Goal: Information Seeking & Learning: Understand process/instructions

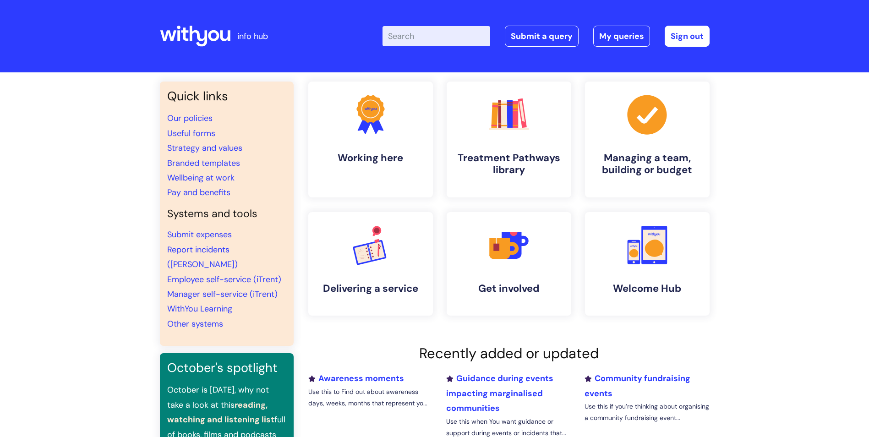
click at [449, 42] on input "Enter your search term here..." at bounding box center [437, 36] width 108 height 20
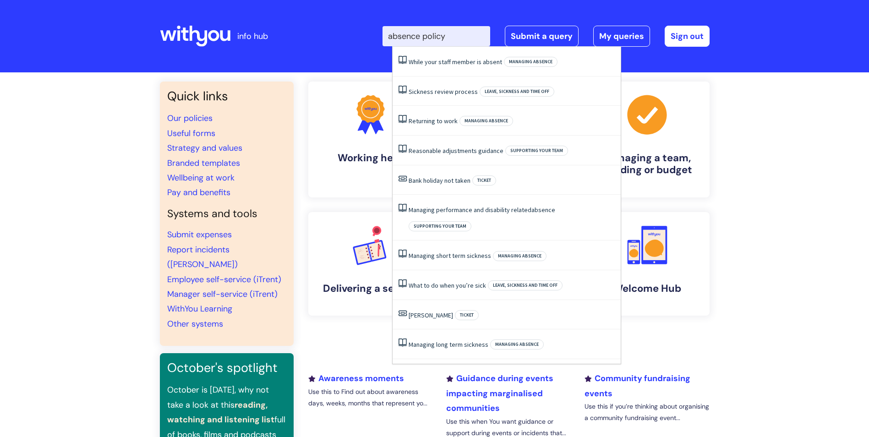
type input "absence policy"
click button "Search" at bounding box center [0, 0] width 0 height 0
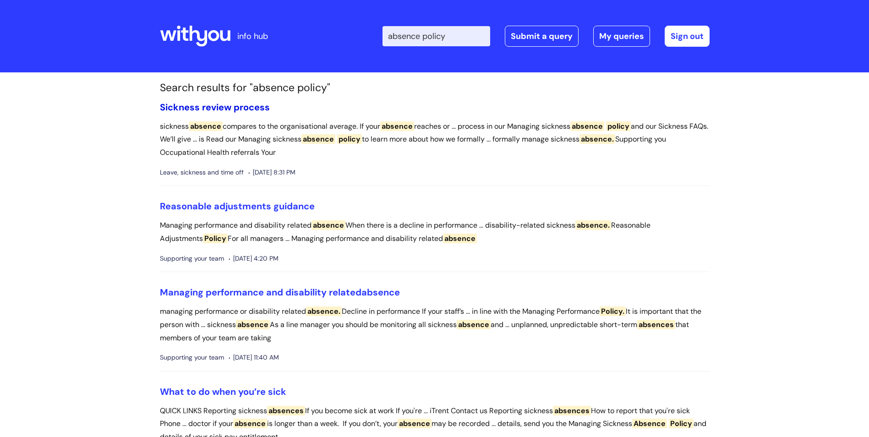
click at [232, 108] on link "Sickness review process" at bounding box center [215, 107] width 110 height 12
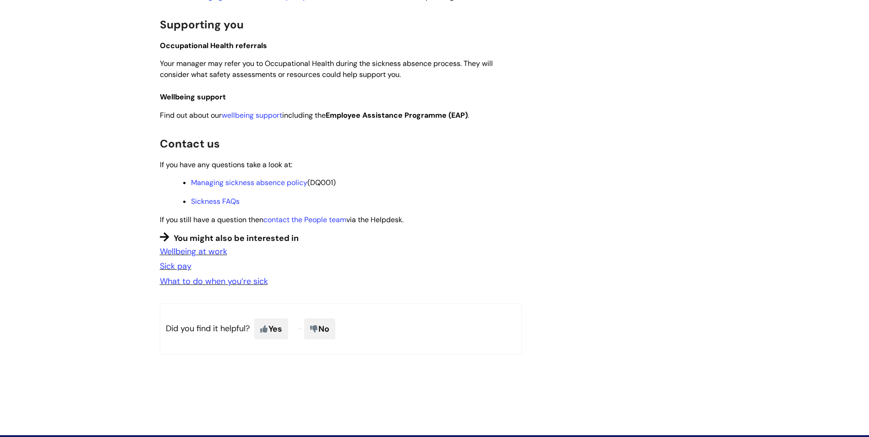
scroll to position [642, 0]
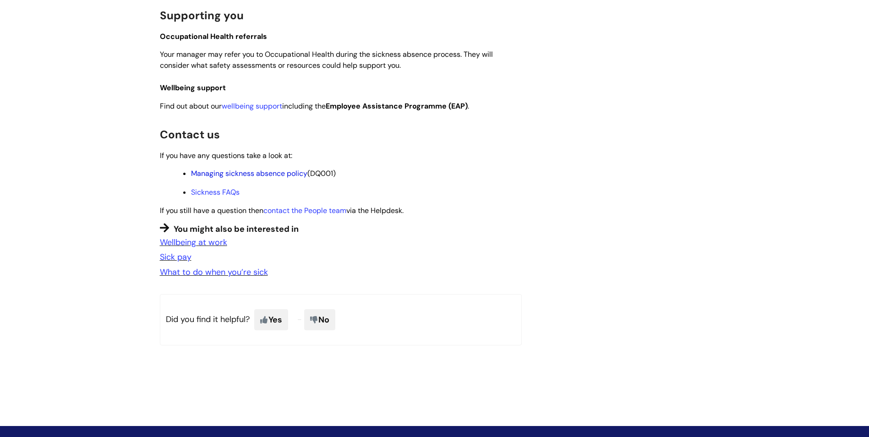
click at [257, 178] on link "Managing sickness absence policy" at bounding box center [249, 174] width 116 height 10
